Goal: Navigation & Orientation: Find specific page/section

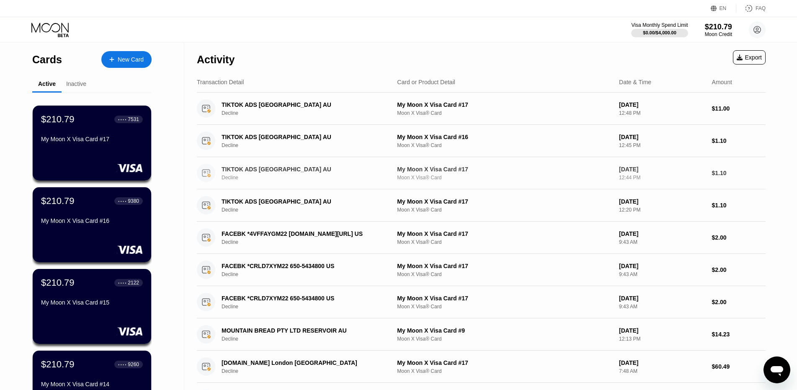
click at [287, 165] on div "TIKTOK ADS SYDNEY AU Decline" at bounding box center [293, 173] width 193 height 18
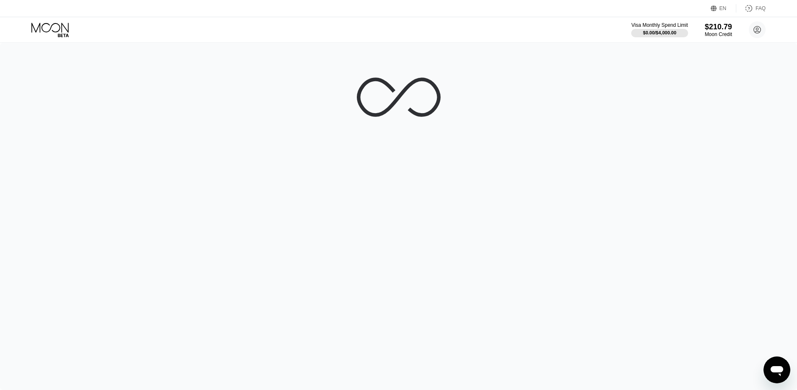
click at [46, 31] on icon at bounding box center [49, 28] width 37 height 10
